Goal: Find specific page/section: Find specific page/section

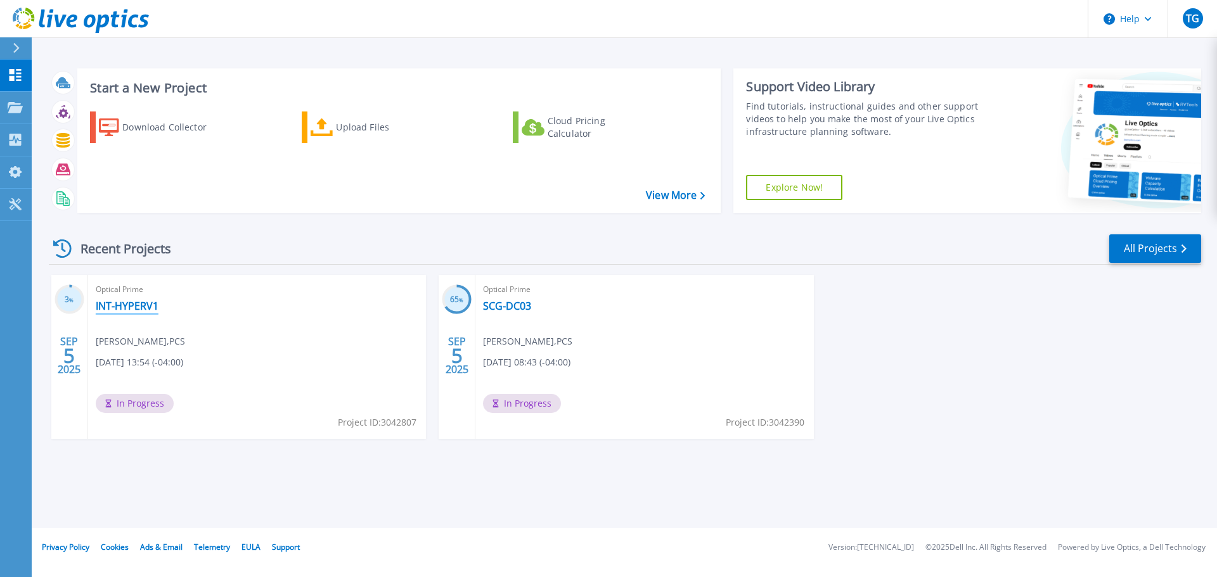
click at [138, 311] on link "INT-HYPERV1" at bounding box center [127, 306] width 63 height 13
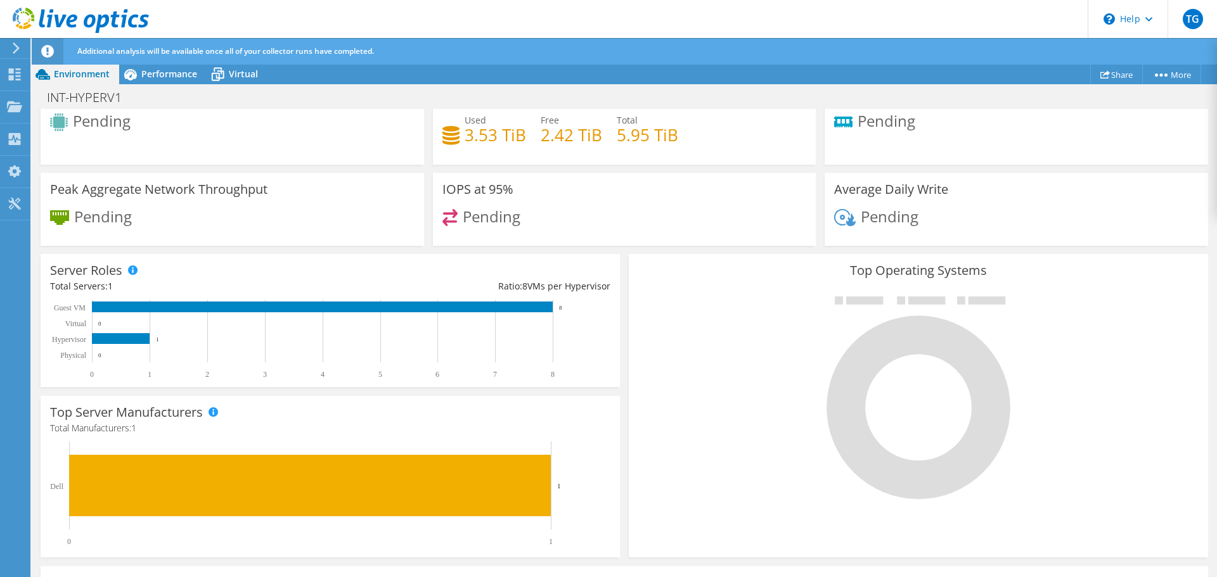
scroll to position [129, 0]
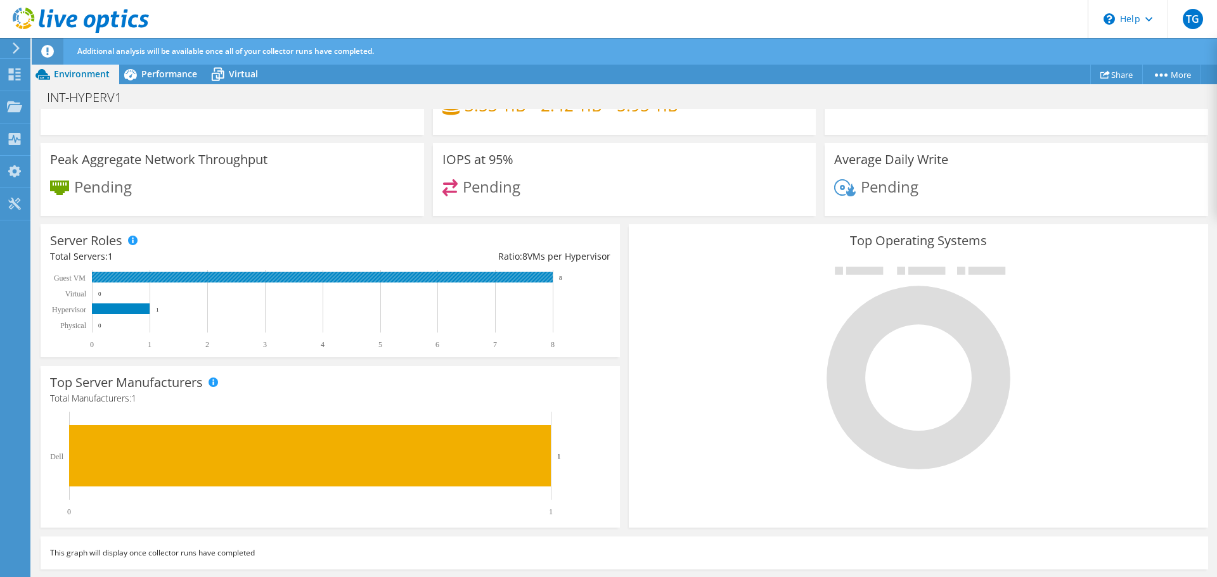
click at [144, 278] on rect at bounding box center [322, 277] width 461 height 11
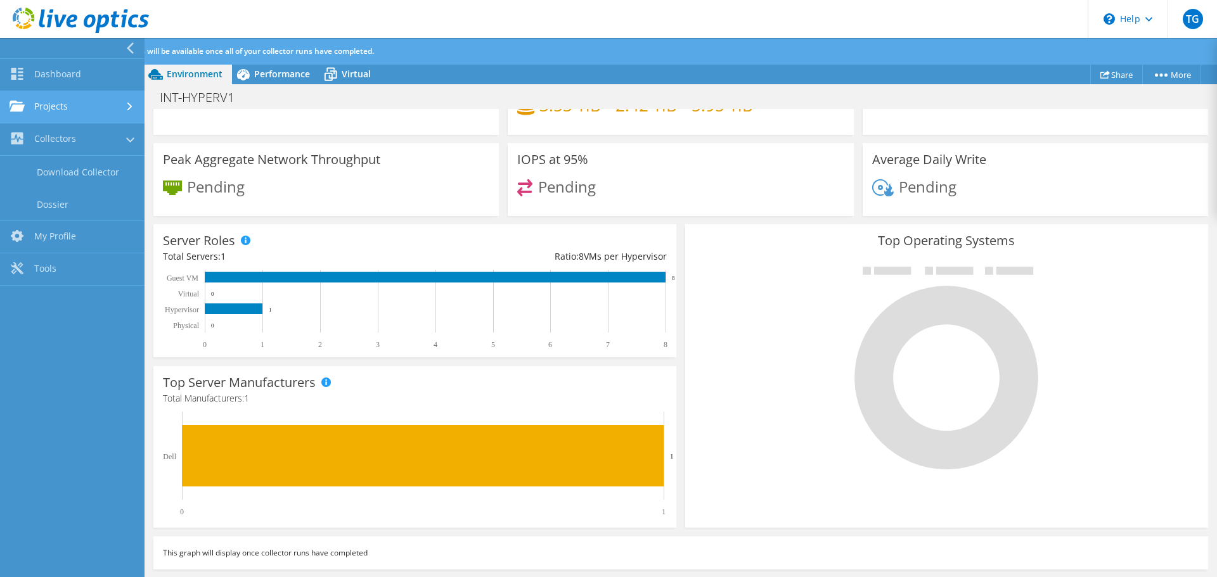
click at [76, 101] on link "Projects" at bounding box center [72, 107] width 145 height 32
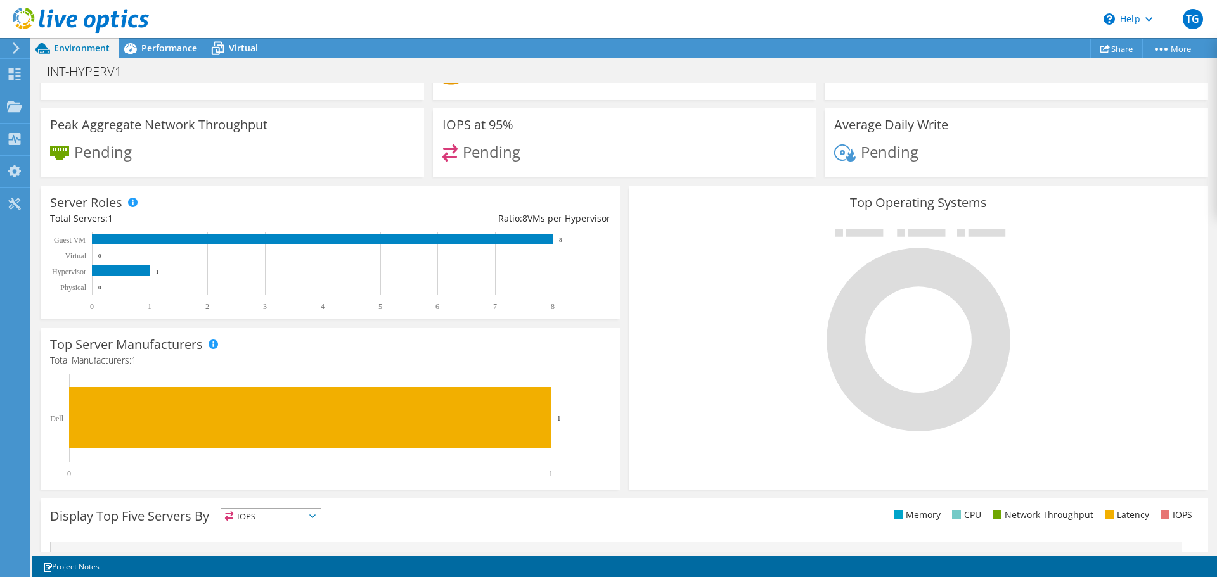
scroll to position [131, 0]
